Goal: Task Accomplishment & Management: Complete application form

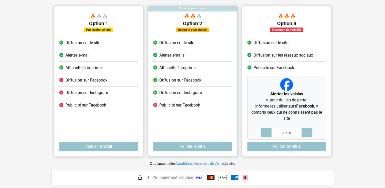
scroll to position [51, 0]
click at [133, 146] on button "Valider · Gratuit" at bounding box center [98, 146] width 79 height 10
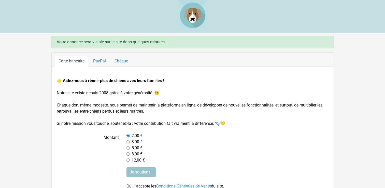
click at [191, 15] on img at bounding box center [192, 15] width 31 height 31
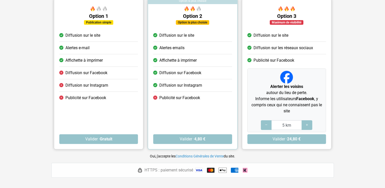
scroll to position [102, 0]
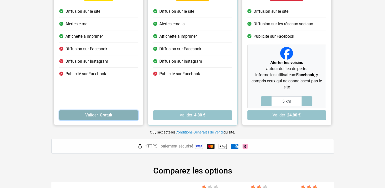
click at [110, 116] on strong "Gratuit" at bounding box center [105, 114] width 12 height 5
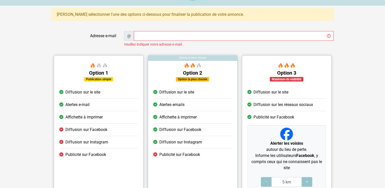
scroll to position [25, 0]
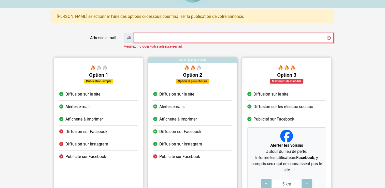
click at [145, 40] on input "Adresse e-mail" at bounding box center [234, 38] width 200 height 10
type input "[EMAIL_ADDRESS][DOMAIN_NAME]"
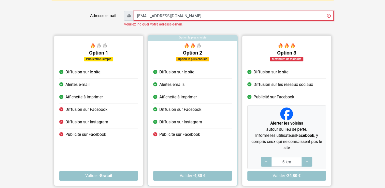
scroll to position [76, 0]
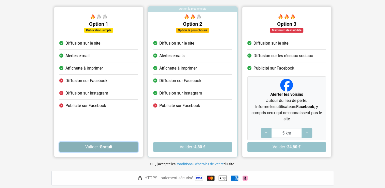
click at [99, 148] on button "Valider · Gratuit" at bounding box center [98, 147] width 79 height 10
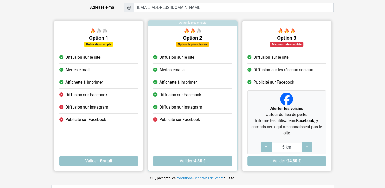
scroll to position [76, 0]
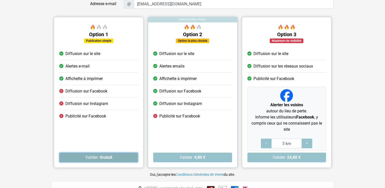
click at [102, 156] on strong "Gratuit" at bounding box center [105, 157] width 12 height 5
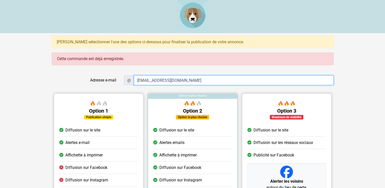
drag, startPoint x: 191, startPoint y: 79, endPoint x: 118, endPoint y: 87, distance: 73.2
click at [118, 87] on div "Adresse e-mail @ chloelarge29@gmail.com Option précédente Option suivante Optio…" at bounding box center [193, 161] width 282 height 184
type input "[EMAIL_ADDRESS][DOMAIN_NAME]"
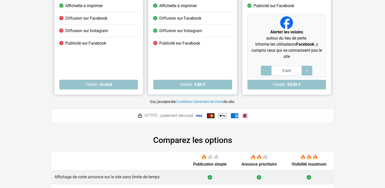
scroll to position [153, 0]
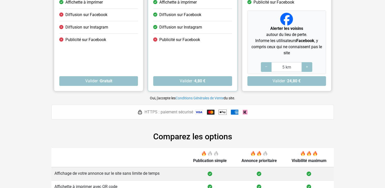
click at [120, 75] on div "Option 1 Publication simple Diffusion sur le site Alertes e-mail Affichette à i…" at bounding box center [98, 18] width 89 height 145
click at [119, 82] on button "Valider · Gratuit" at bounding box center [98, 81] width 79 height 10
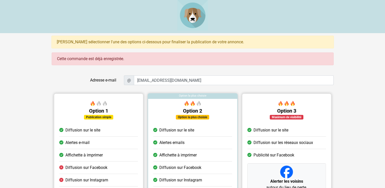
click at [193, 18] on img at bounding box center [192, 15] width 31 height 31
